Goal: Transaction & Acquisition: Purchase product/service

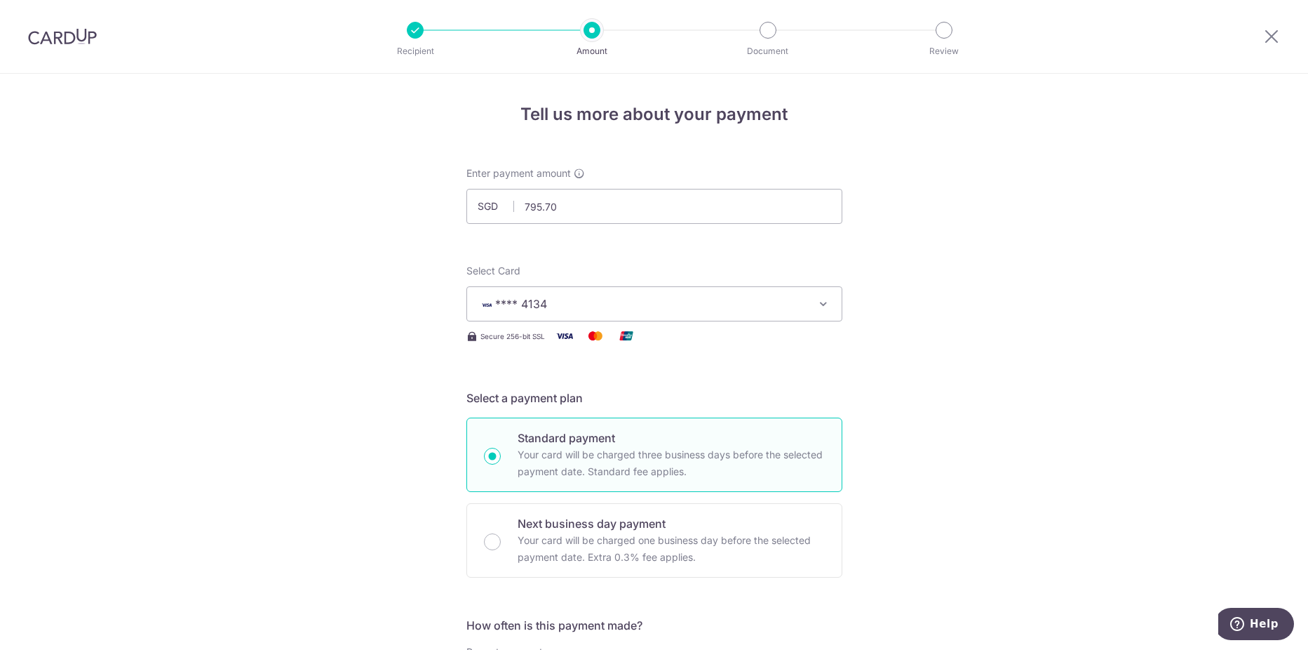
scroll to position [833, 0]
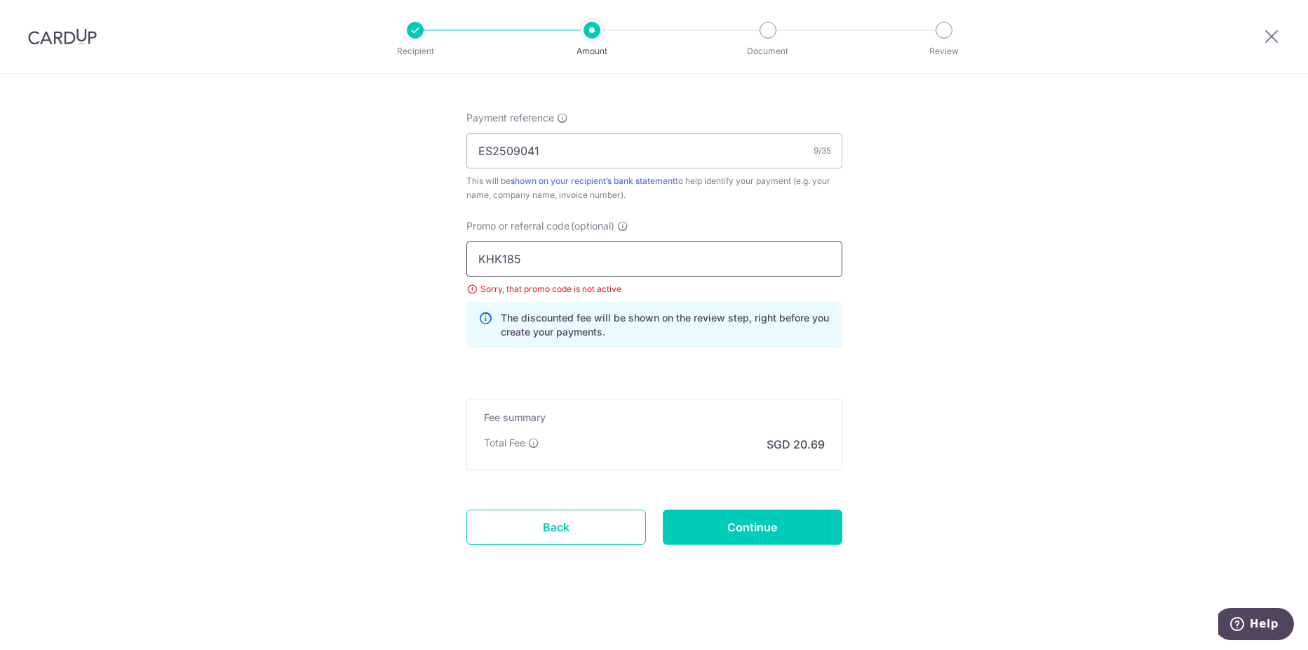
drag, startPoint x: 550, startPoint y: 253, endPoint x: 532, endPoint y: 253, distance: 18.3
click at [535, 253] on input "KHK185" at bounding box center [654, 258] width 376 height 35
type input "K"
type input "KHK185"
click at [525, 255] on input "KHK185" at bounding box center [654, 258] width 376 height 35
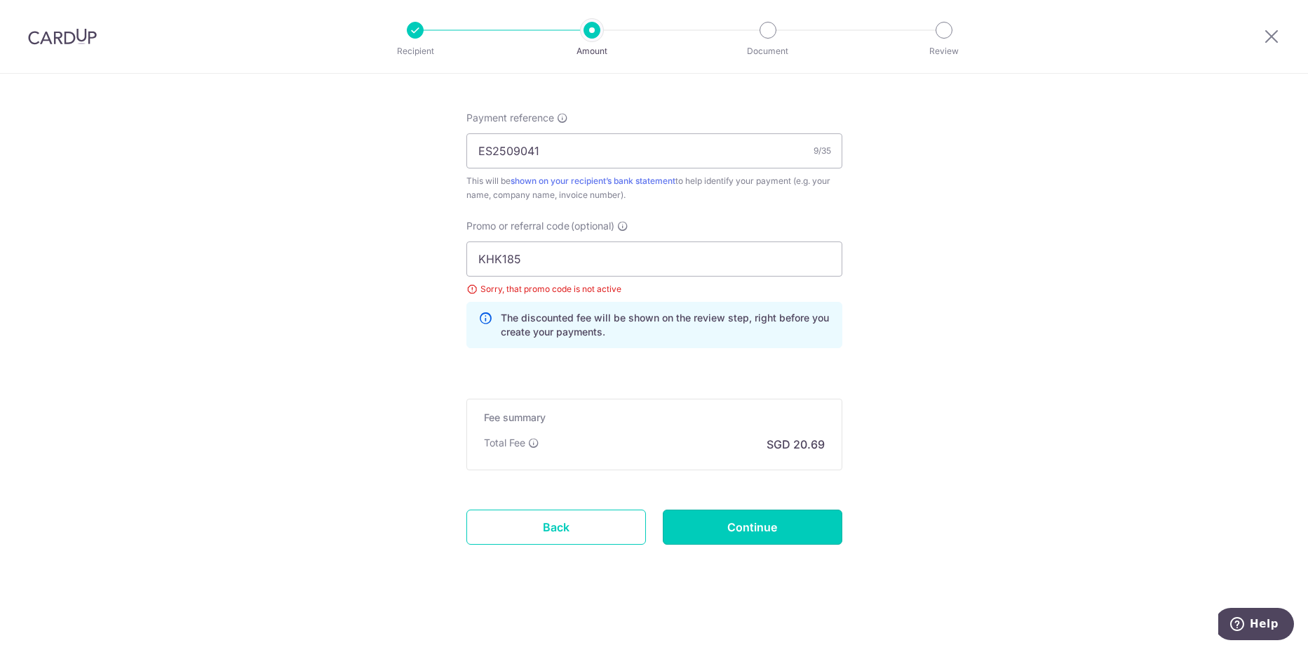
click at [727, 537] on input "Continue" at bounding box center [753, 526] width 180 height 35
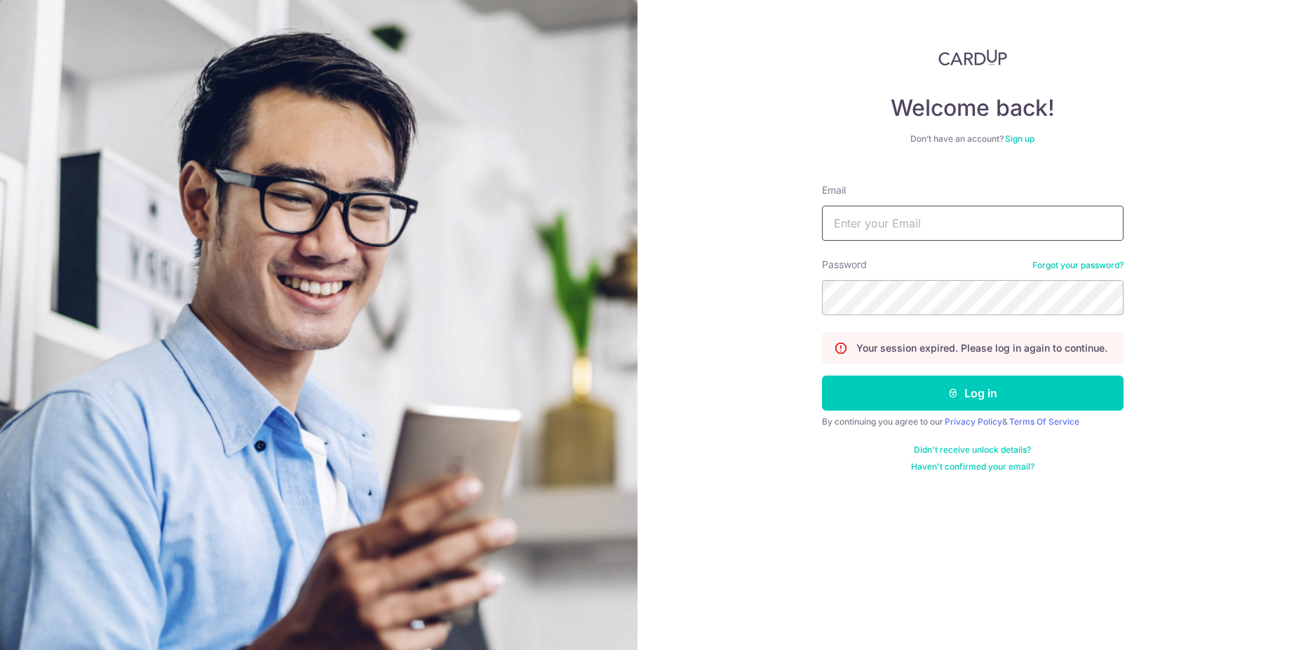
click at [854, 216] on input "Email" at bounding box center [973, 223] width 302 height 35
type input "[EMAIL_ADDRESS][DOMAIN_NAME]"
click at [969, 410] on button "Log in" at bounding box center [973, 392] width 302 height 35
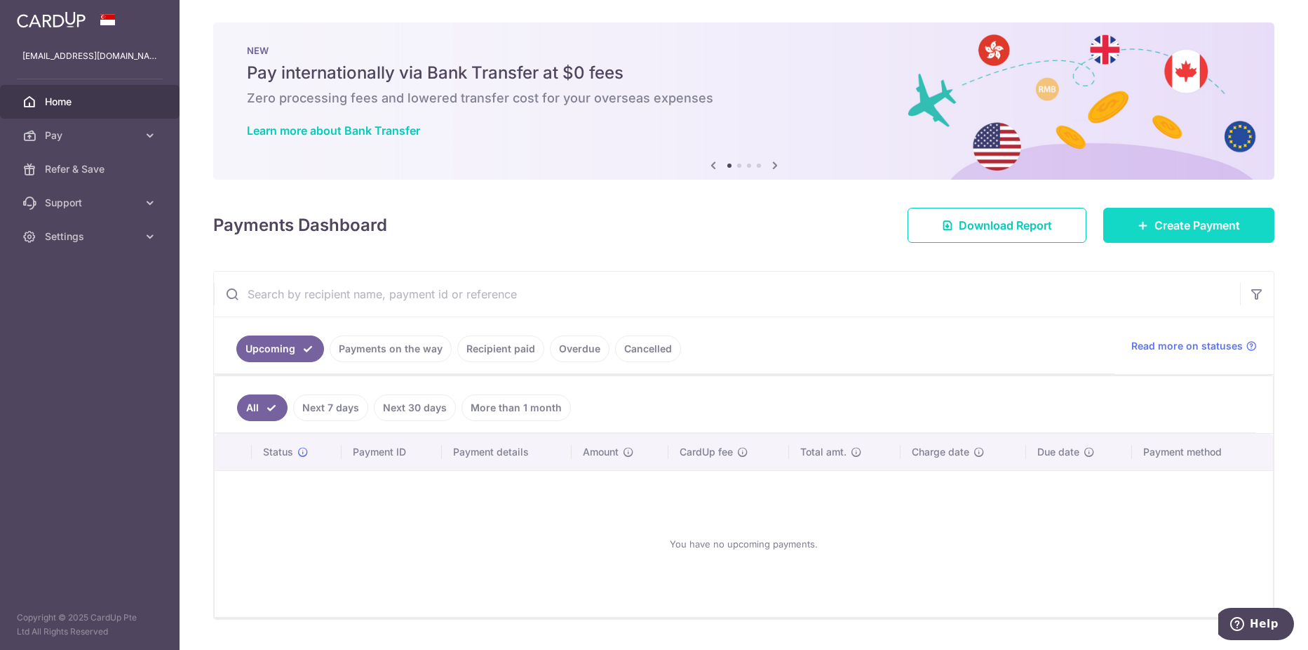
click at [1181, 219] on span "Create Payment" at bounding box center [1198, 225] width 86 height 17
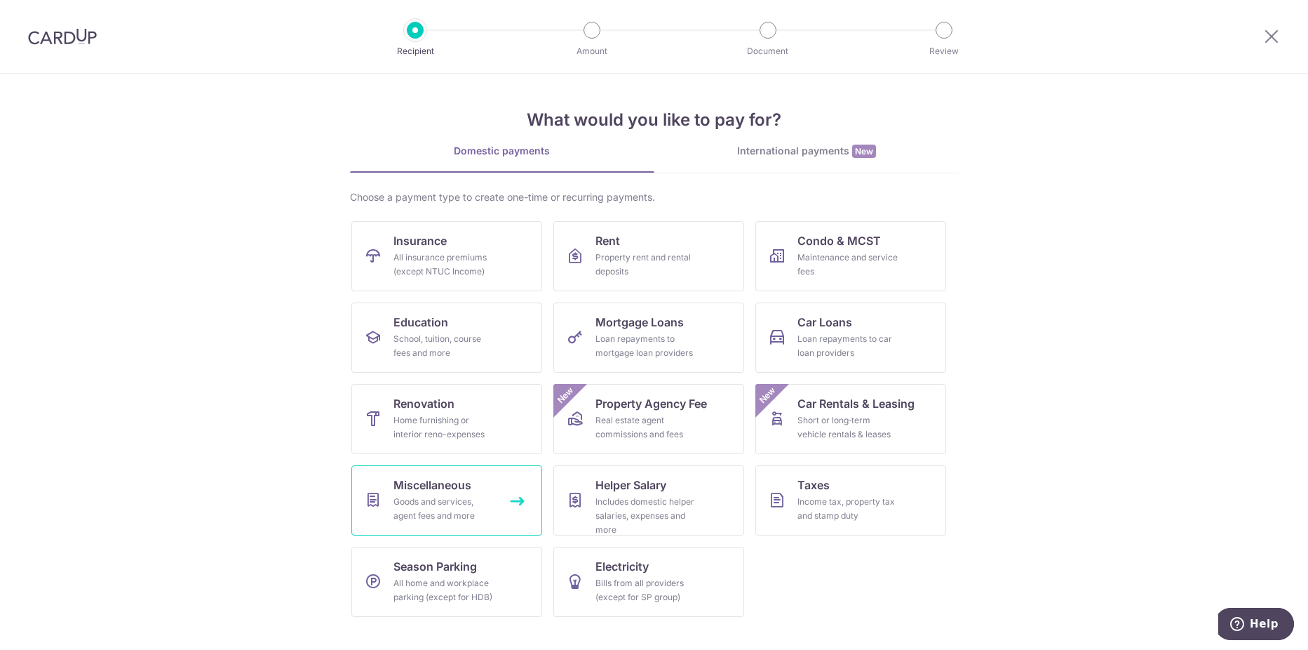
click at [415, 502] on div "Goods and services, agent fees and more" at bounding box center [444, 509] width 101 height 28
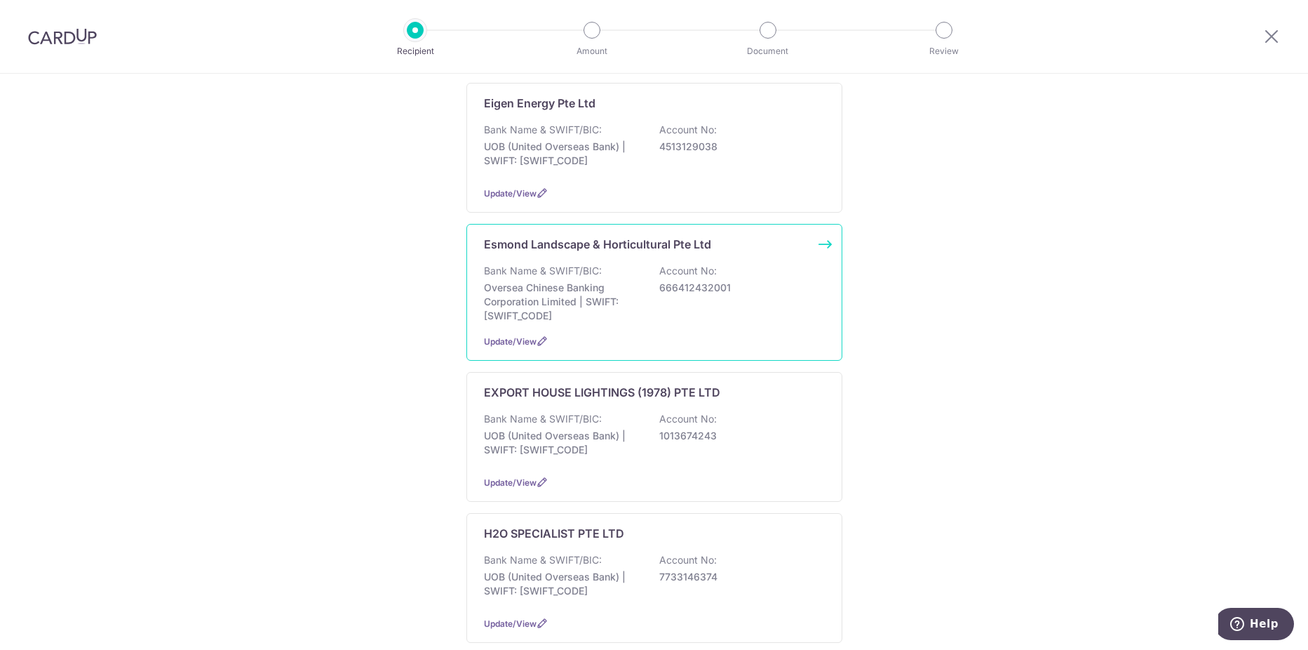
scroll to position [819, 0]
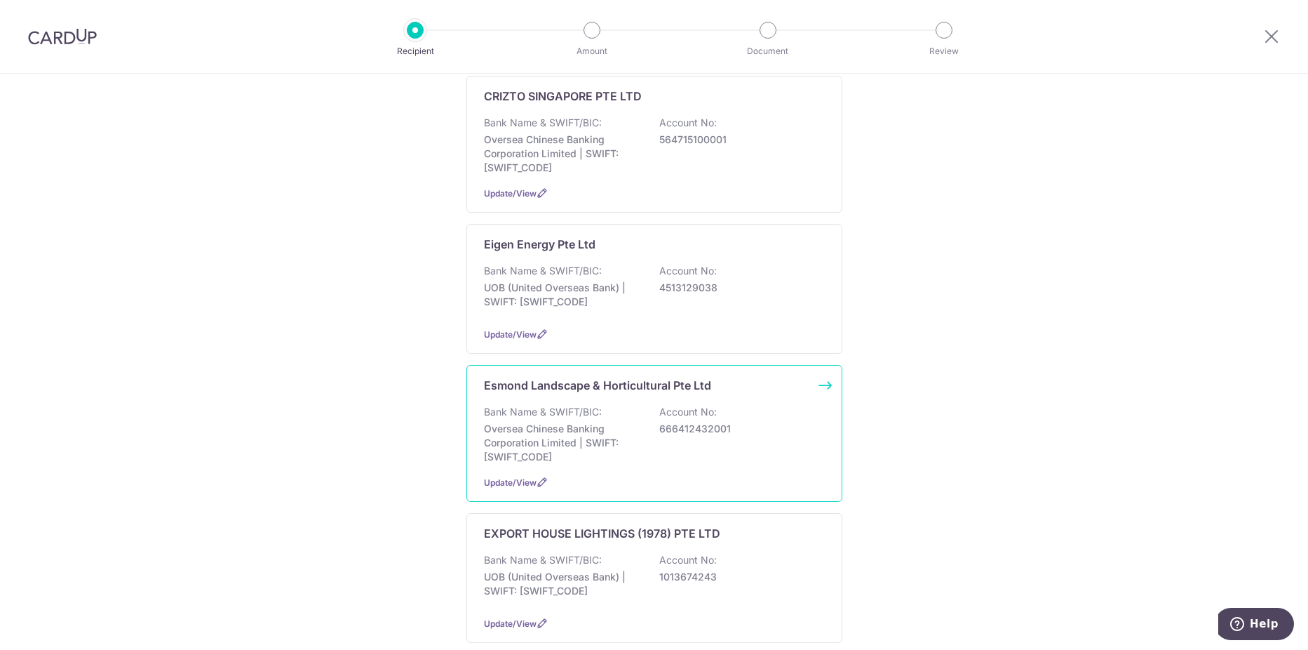
click at [490, 384] on div "Esmond Landscape & Horticultural Pte Ltd Bank Name & SWIFT/BIC: Oversea Chinese…" at bounding box center [654, 433] width 376 height 137
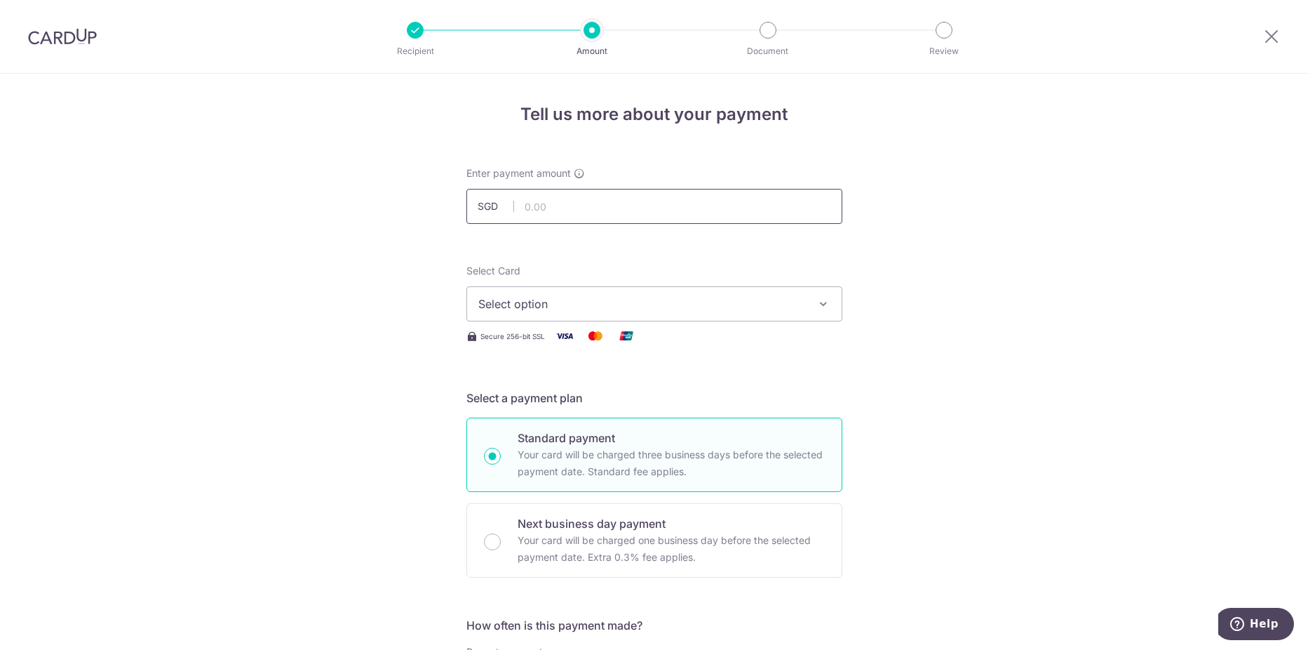
click at [558, 217] on input "text" at bounding box center [654, 206] width 376 height 35
type input "795.70"
type input "ES2509041"
type input "KHK185"
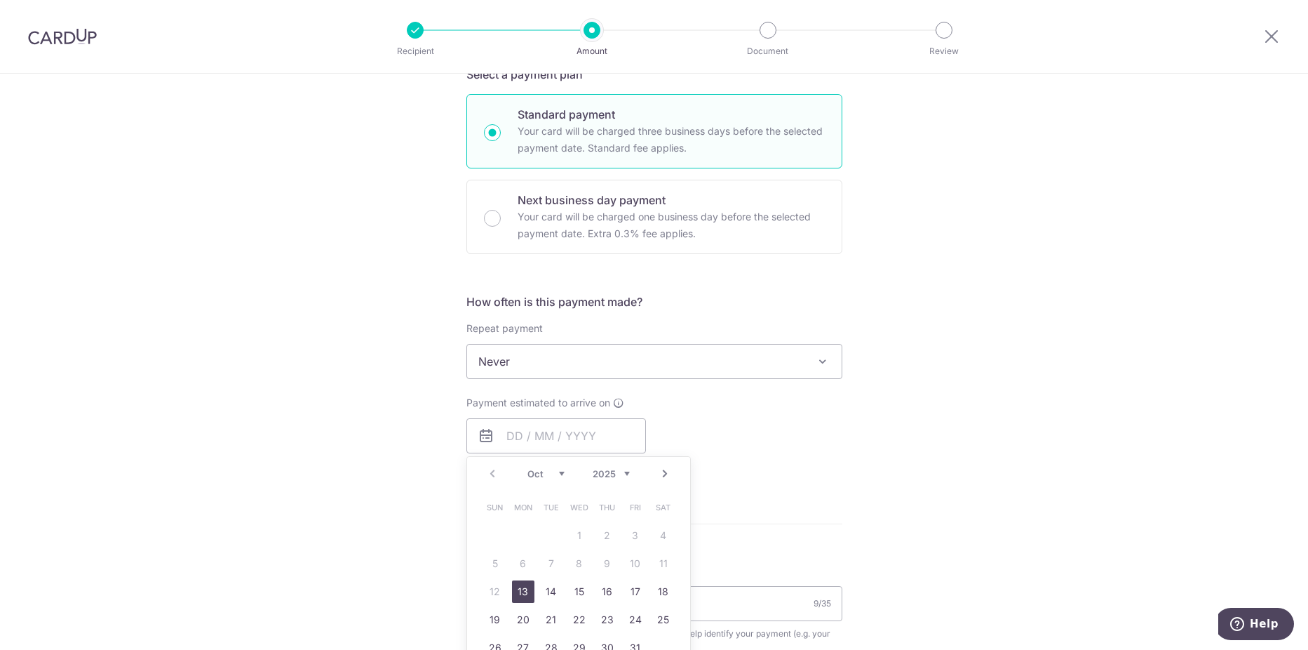
click at [519, 592] on link "13" at bounding box center [523, 591] width 22 height 22
type input "[DATE]"
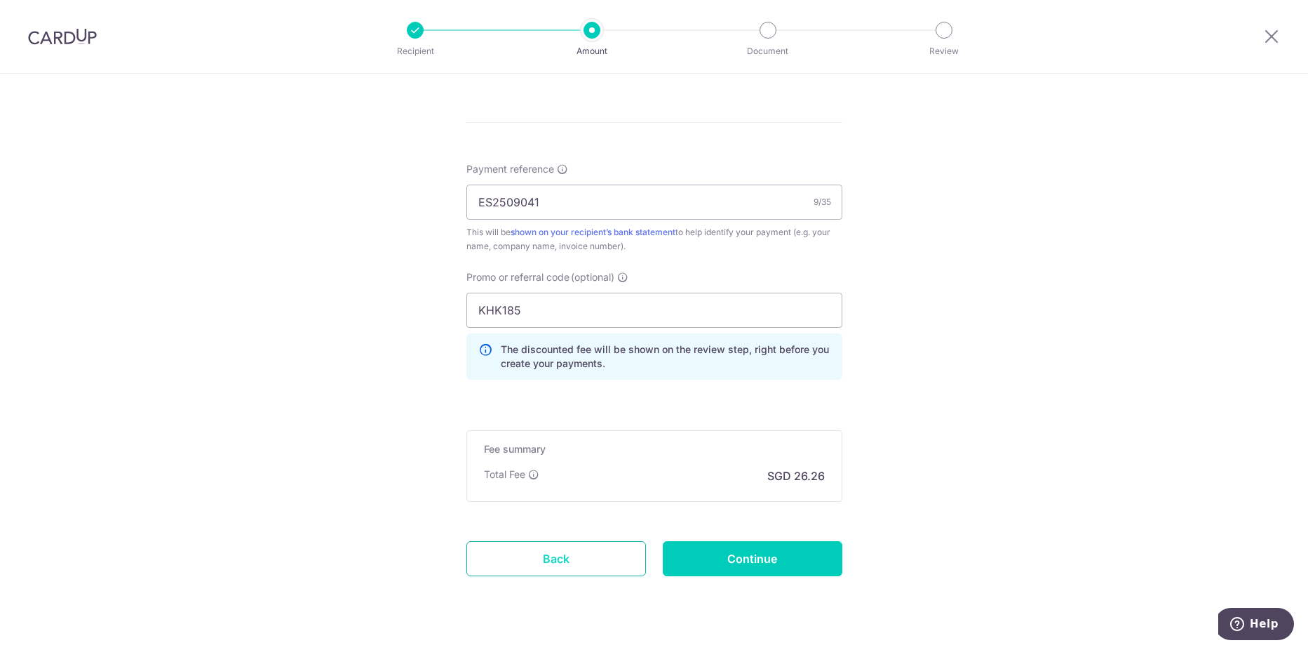
scroll to position [814, 0]
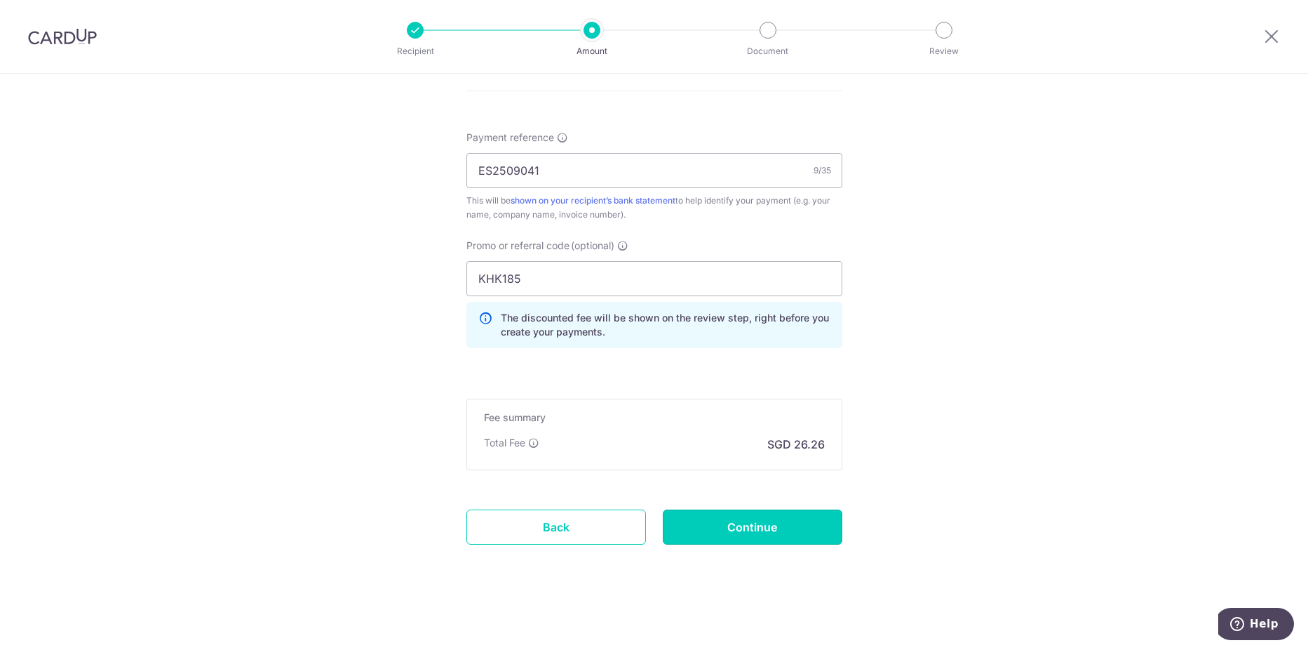
click at [727, 530] on input "Continue" at bounding box center [753, 526] width 180 height 35
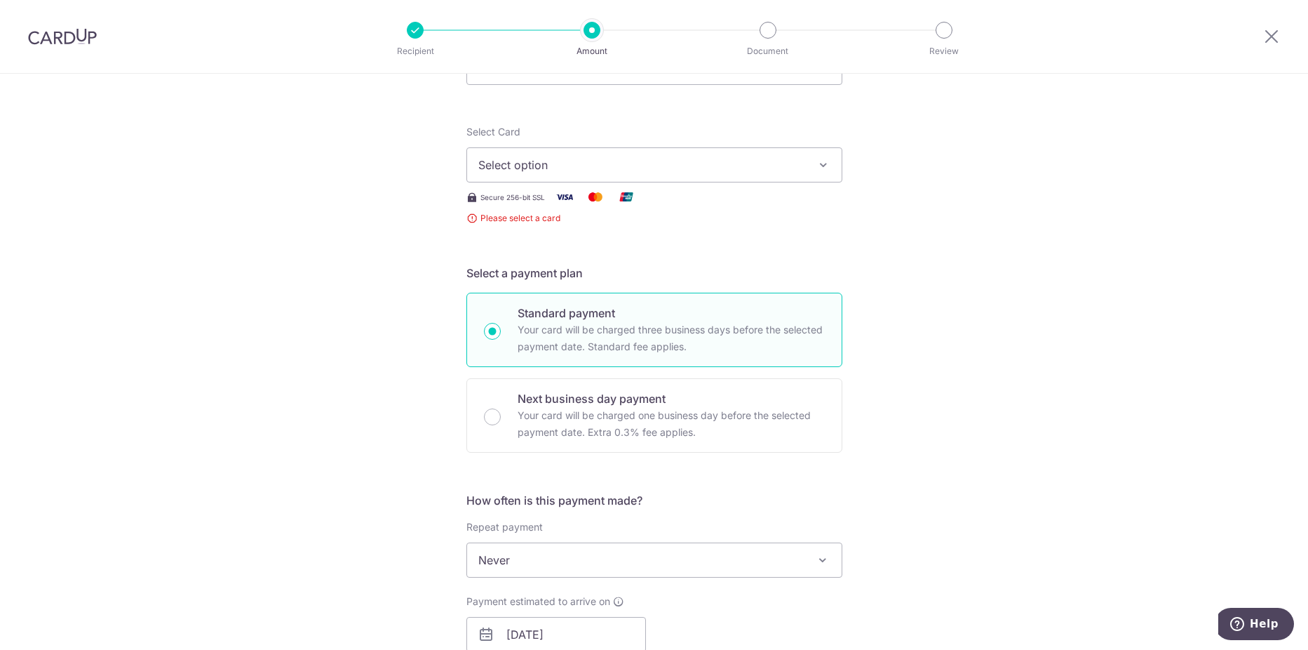
scroll to position [113, 0]
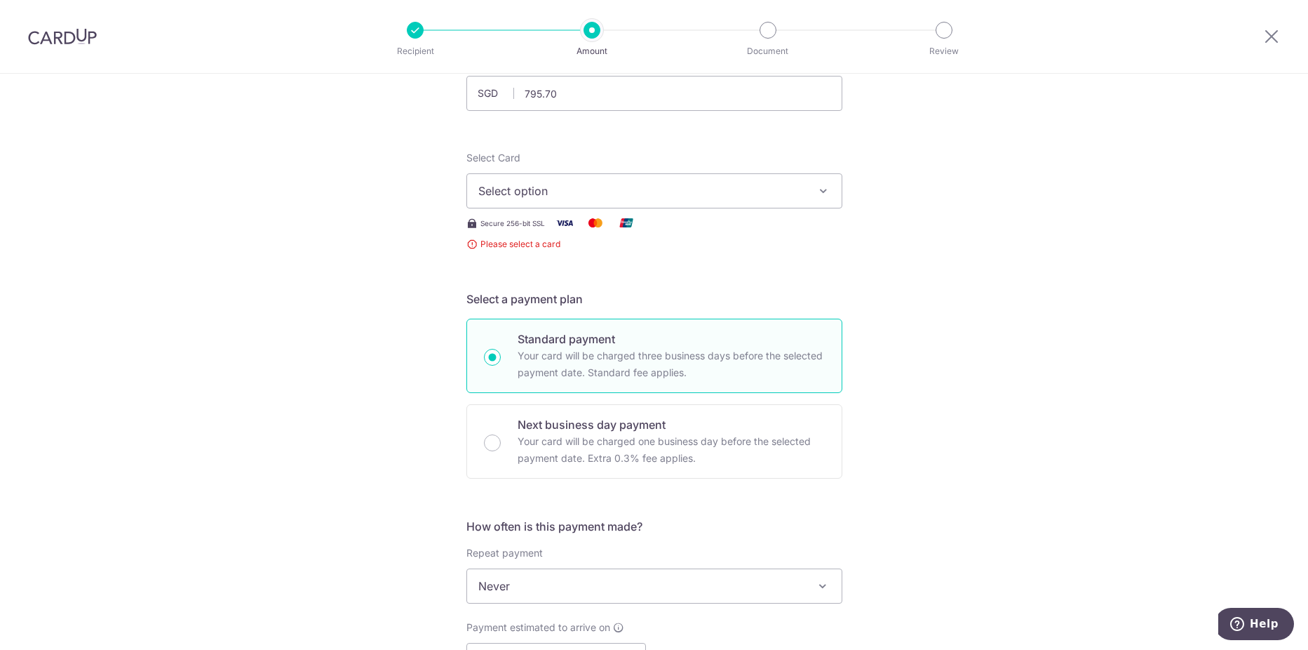
click at [507, 191] on span "Select option" at bounding box center [641, 190] width 327 height 17
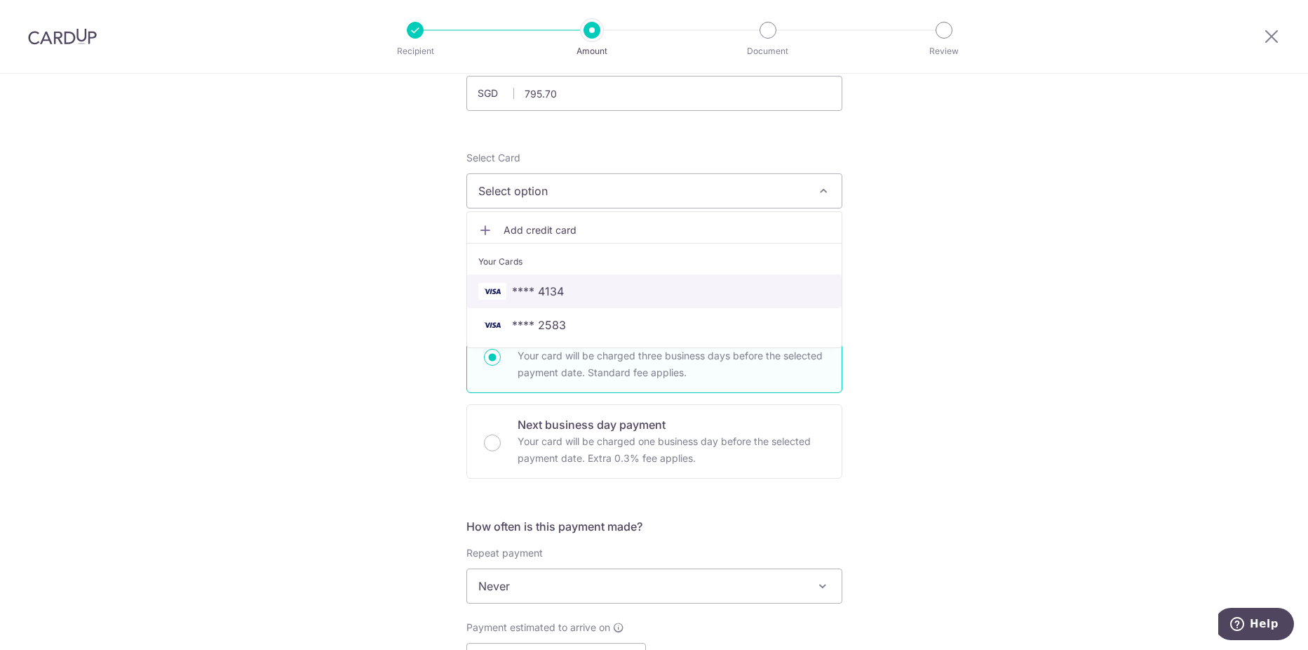
drag, startPoint x: 539, startPoint y: 297, endPoint x: 530, endPoint y: 292, distance: 11.0
click at [537, 295] on span "**** 4134" at bounding box center [538, 291] width 52 height 17
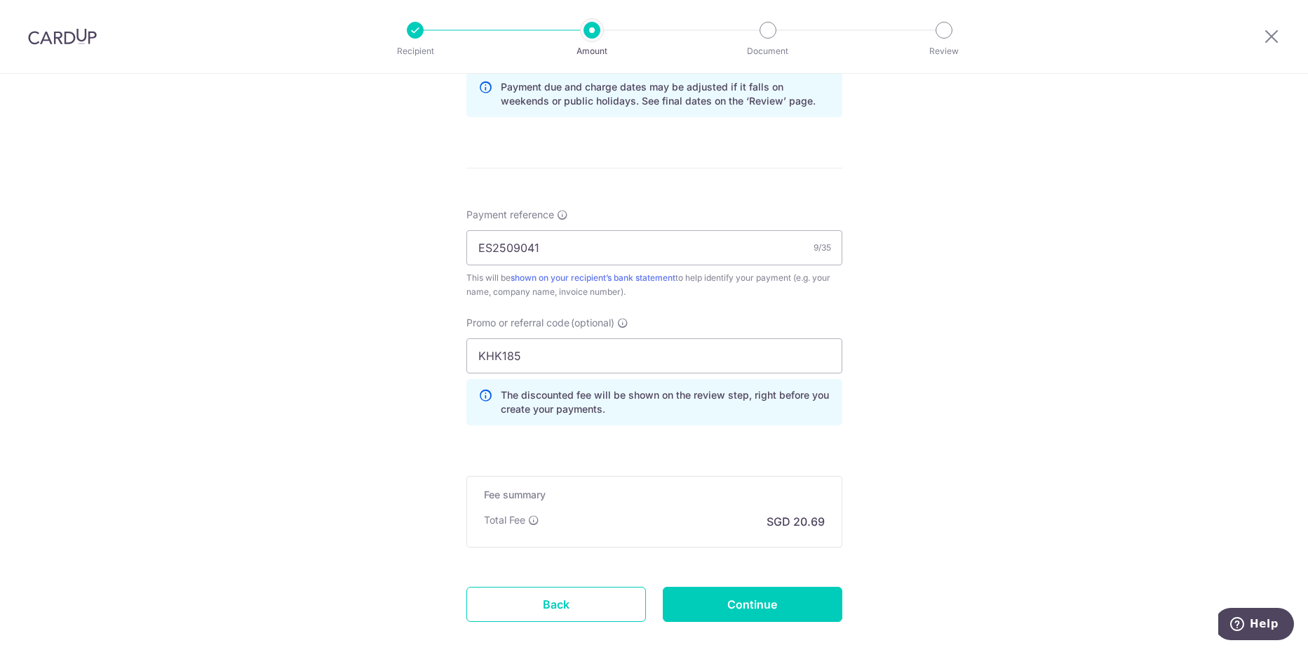
scroll to position [814, 0]
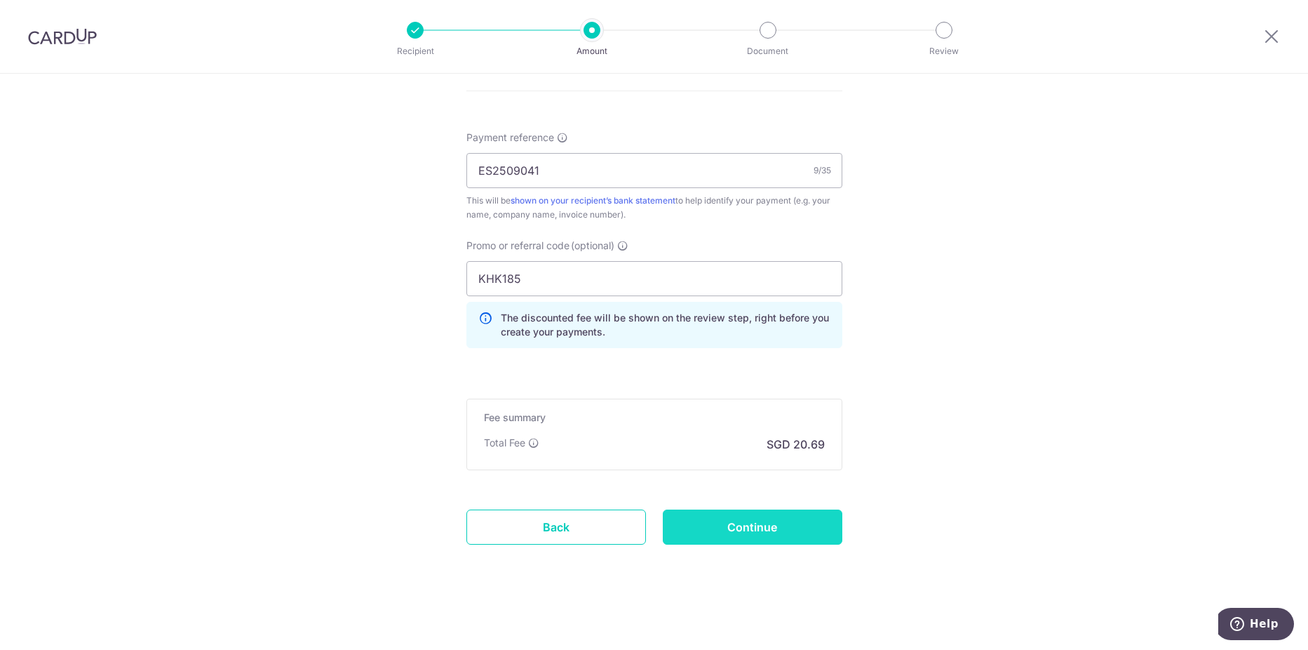
click at [739, 518] on input "Continue" at bounding box center [753, 526] width 180 height 35
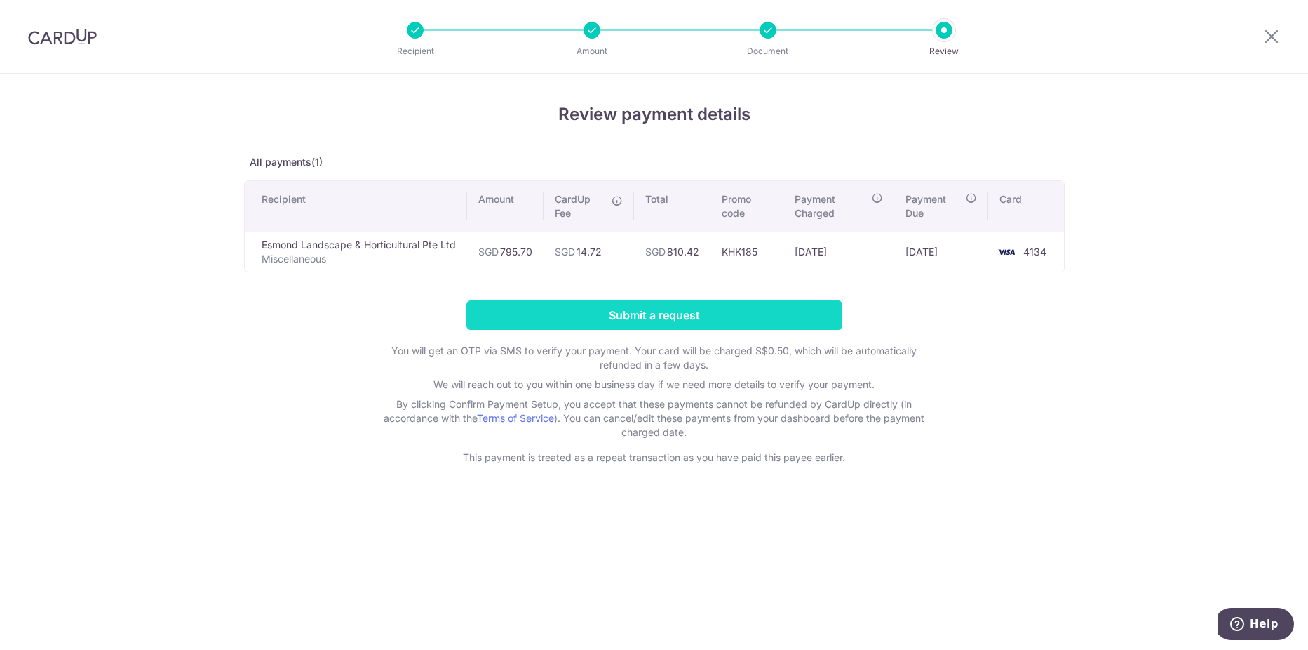
click at [671, 316] on input "Submit a request" at bounding box center [654, 314] width 376 height 29
